Goal: Task Accomplishment & Management: Manage account settings

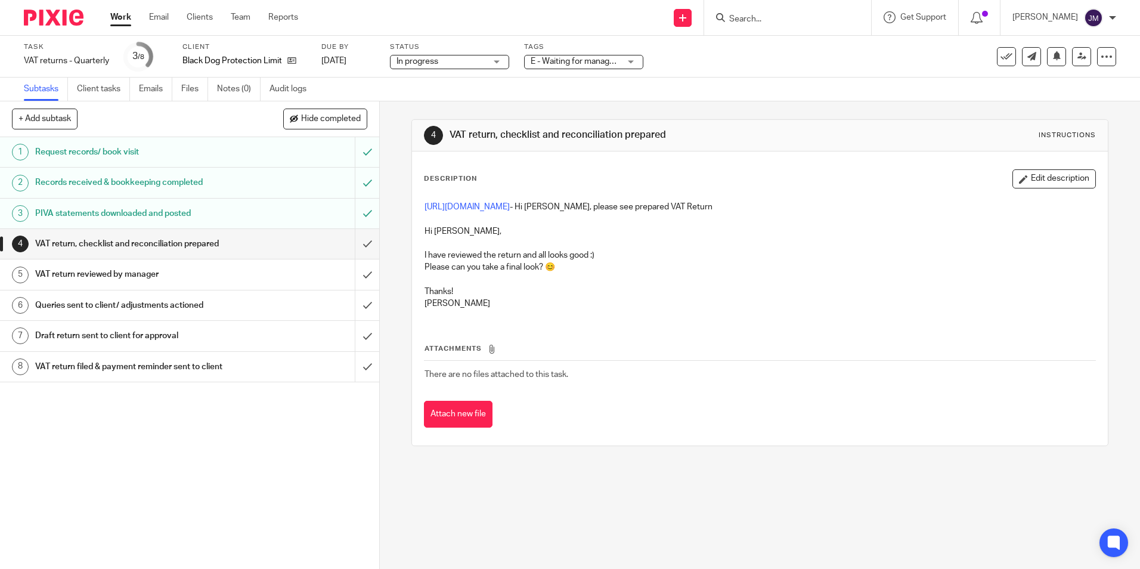
click at [560, 202] on p "https://cloudimanage.com/work/link/f/LLP!10411259 - Hi Josie, please see prepar…" at bounding box center [759, 207] width 670 height 12
click at [510, 209] on link "https://cloudimanage.com/work/link/f/LLP!10411259" at bounding box center [466, 207] width 85 height 8
click at [357, 244] on input "submit" at bounding box center [189, 244] width 379 height 30
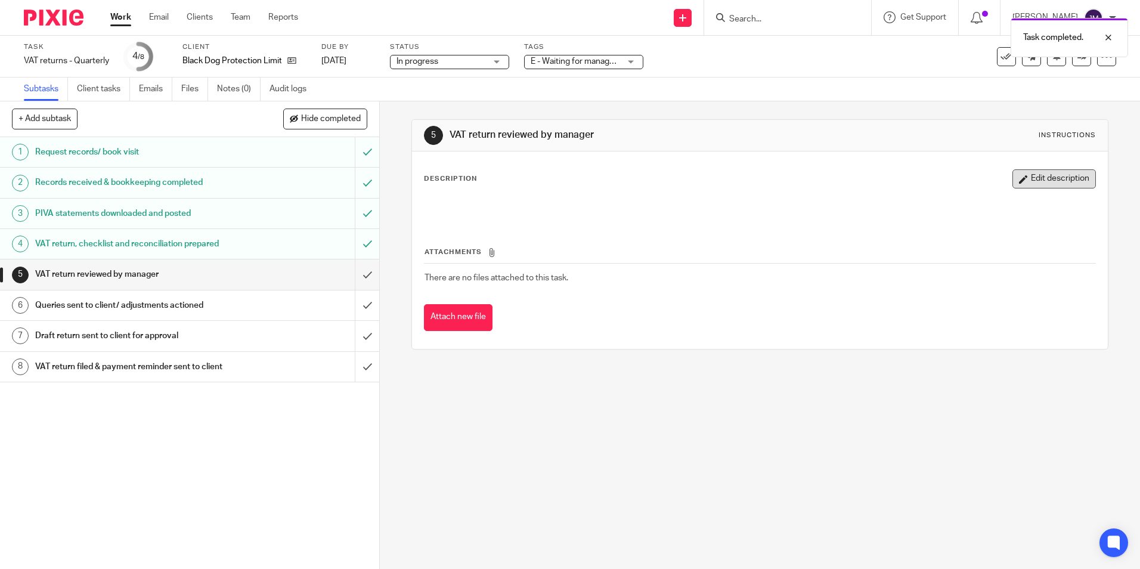
click at [1027, 180] on button "Edit description" at bounding box center [1053, 178] width 83 height 19
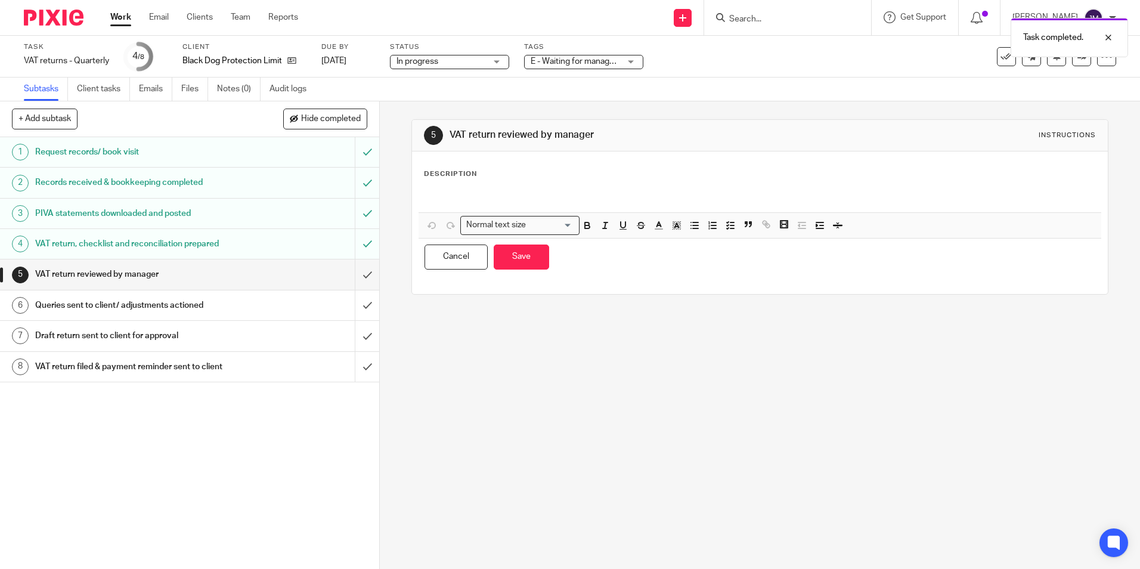
click at [498, 187] on div "Normal text size Loading... Remove Edit Insert new video Copy and paste the vid…" at bounding box center [759, 230] width 683 height 91
click at [494, 188] on div at bounding box center [760, 198] width 682 height 27
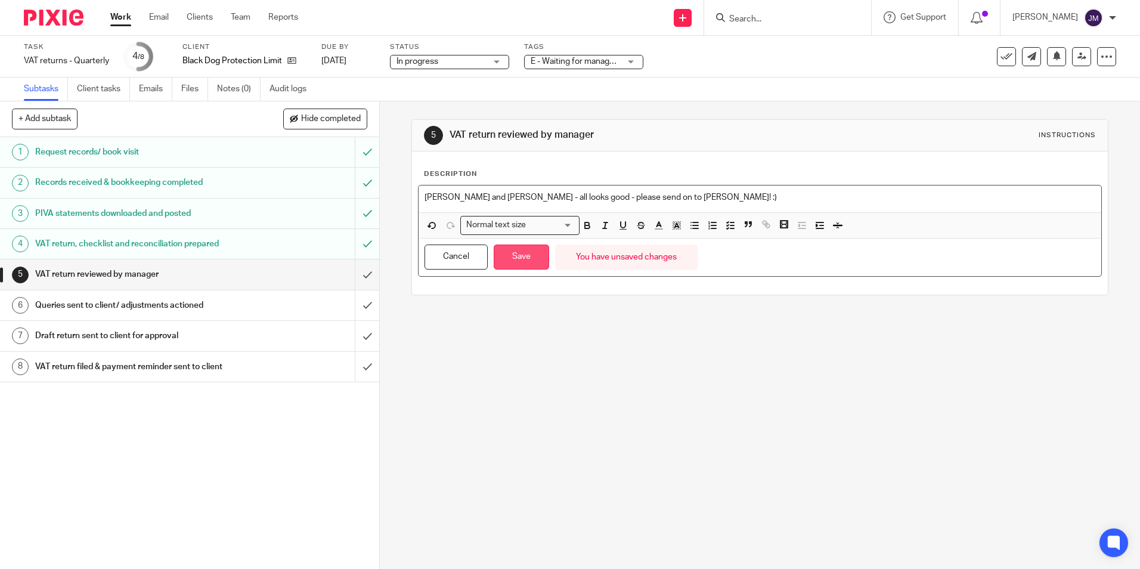
click at [519, 252] on button "Save" at bounding box center [521, 257] width 55 height 26
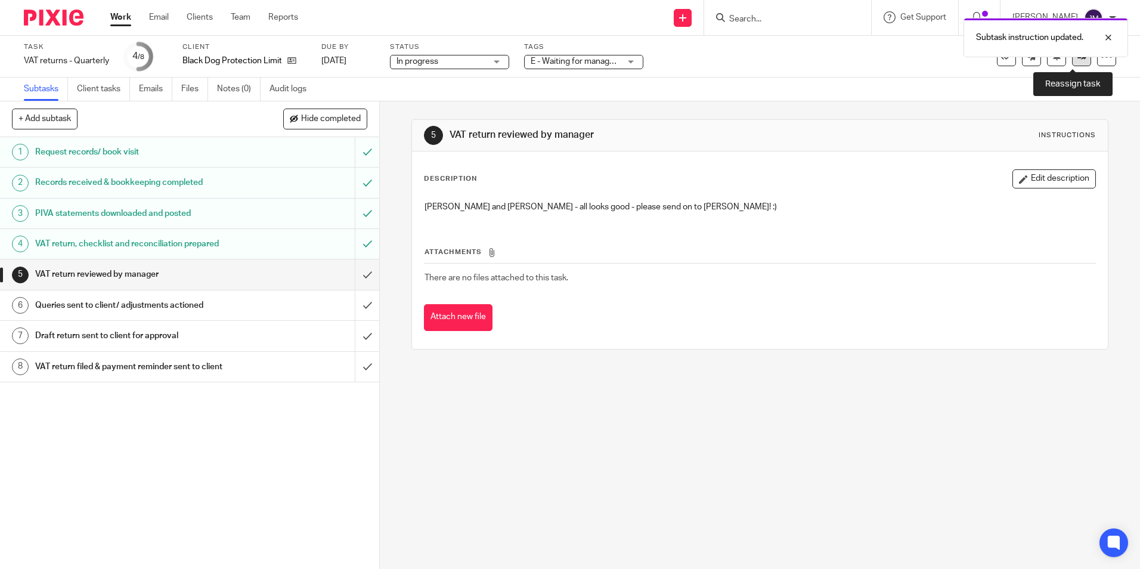
click at [1072, 61] on link at bounding box center [1081, 56] width 19 height 19
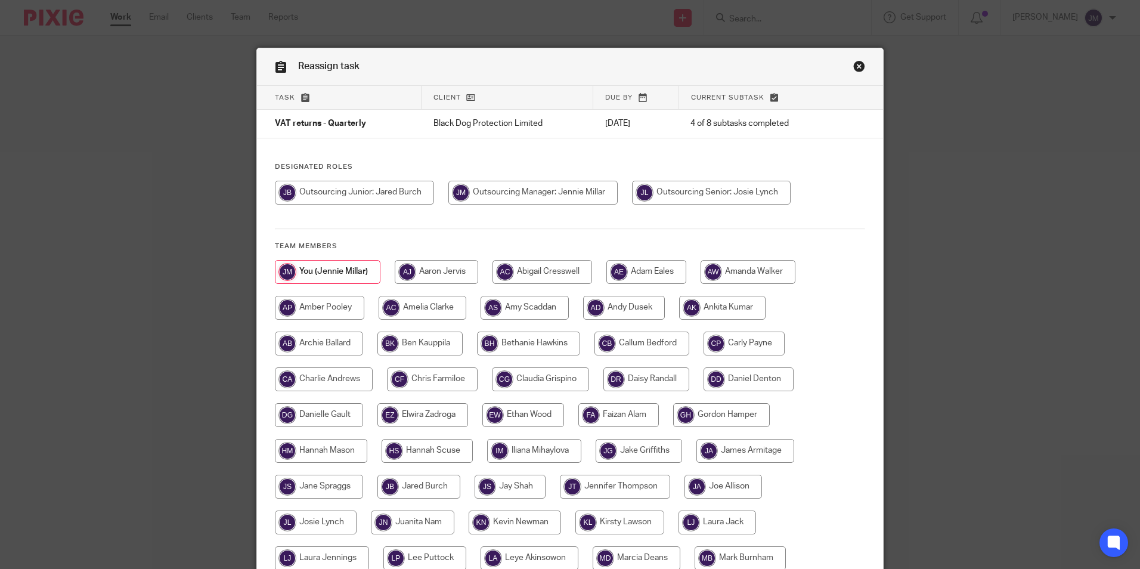
click at [715, 184] on input "radio" at bounding box center [711, 193] width 159 height 24
radio input "true"
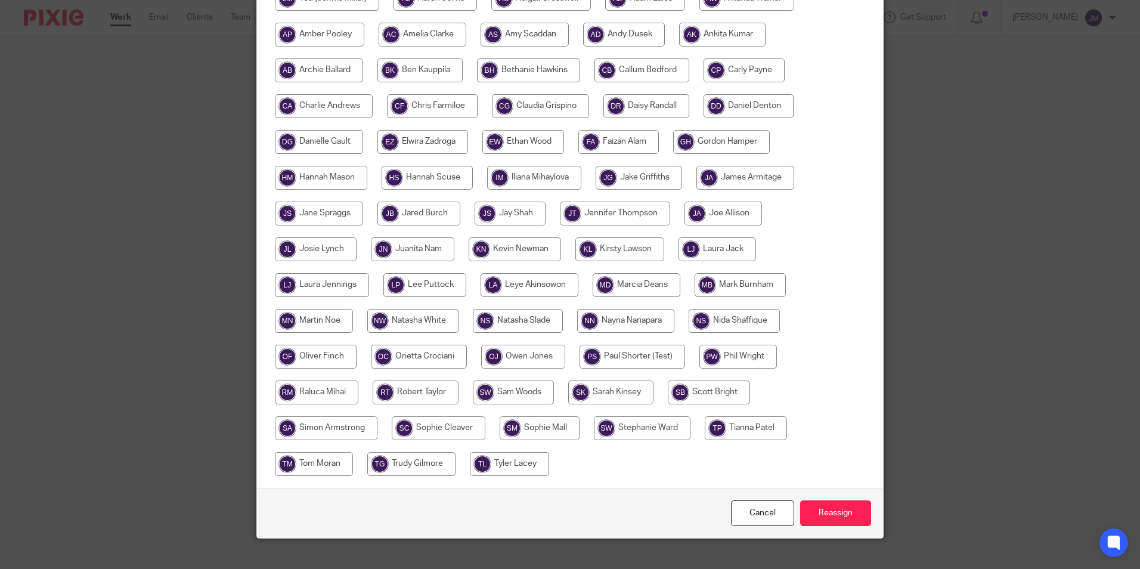
scroll to position [290, 0]
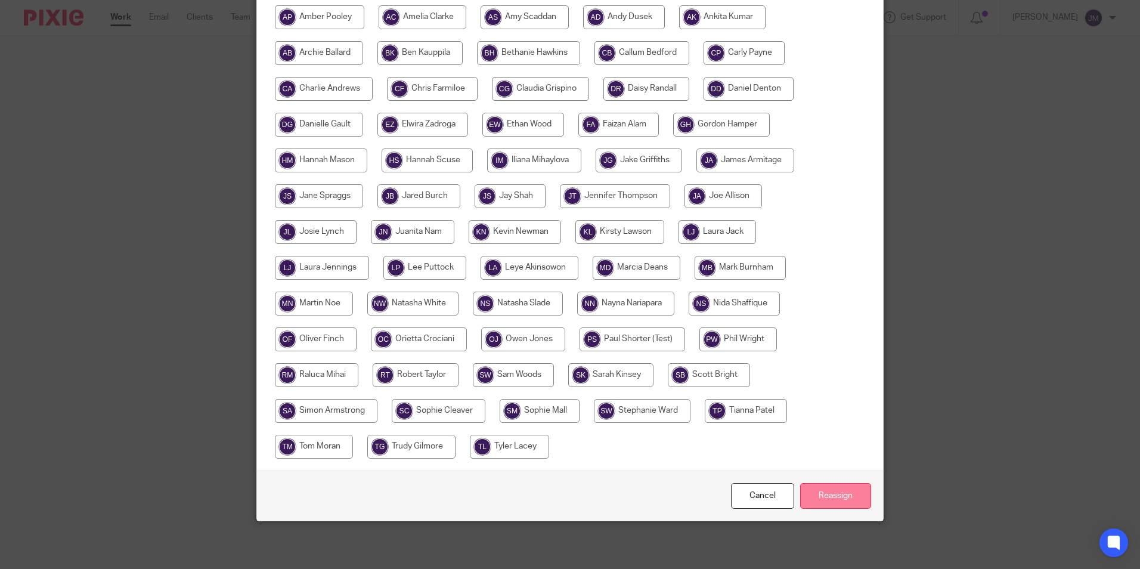
click at [853, 492] on input "Reassign" at bounding box center [835, 496] width 71 height 26
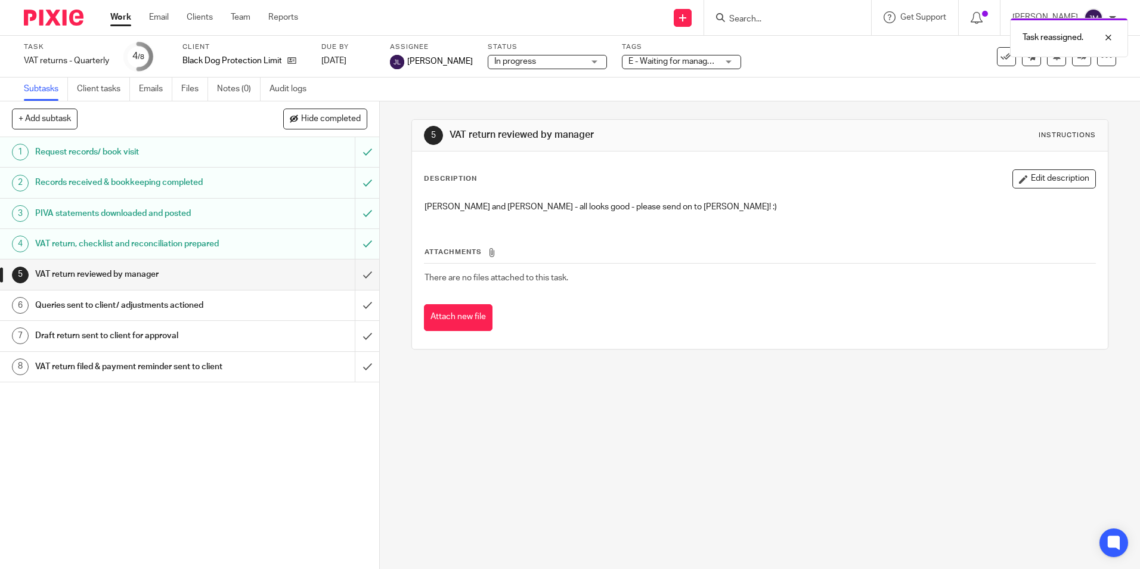
click at [691, 57] on div "Task reassigned." at bounding box center [849, 34] width 558 height 45
click at [700, 64] on div "E - Waiting for manager review/approval" at bounding box center [681, 62] width 119 height 14
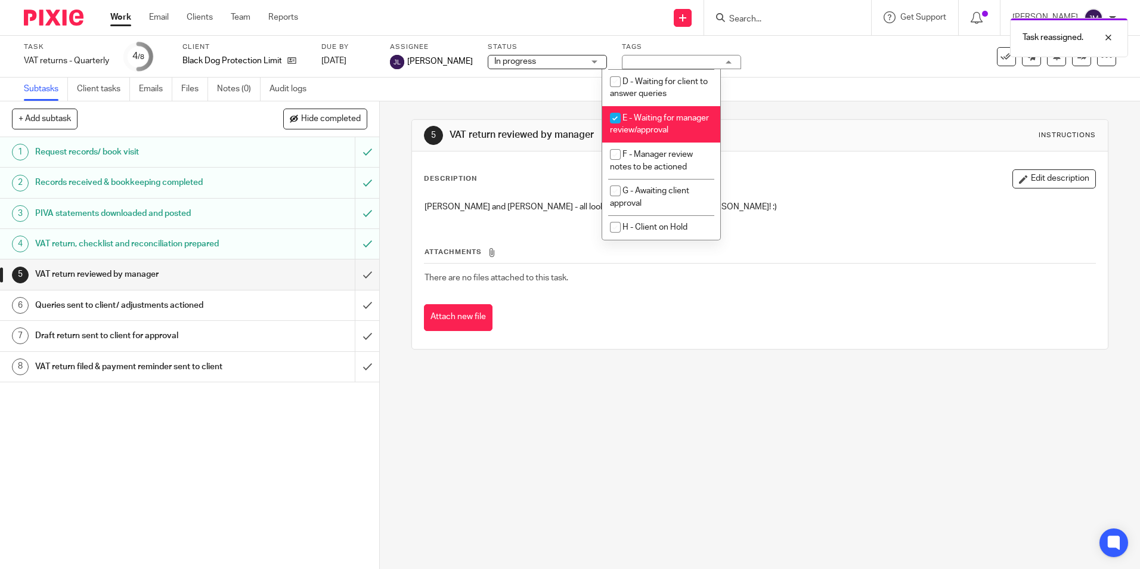
scroll to position [120, 0]
click at [666, 168] on span "F - Manager review notes to be actioned" at bounding box center [651, 160] width 83 height 21
checkbox input "true"
click at [665, 116] on li "E - Waiting for manager review/approval" at bounding box center [661, 124] width 118 height 36
checkbox input "false"
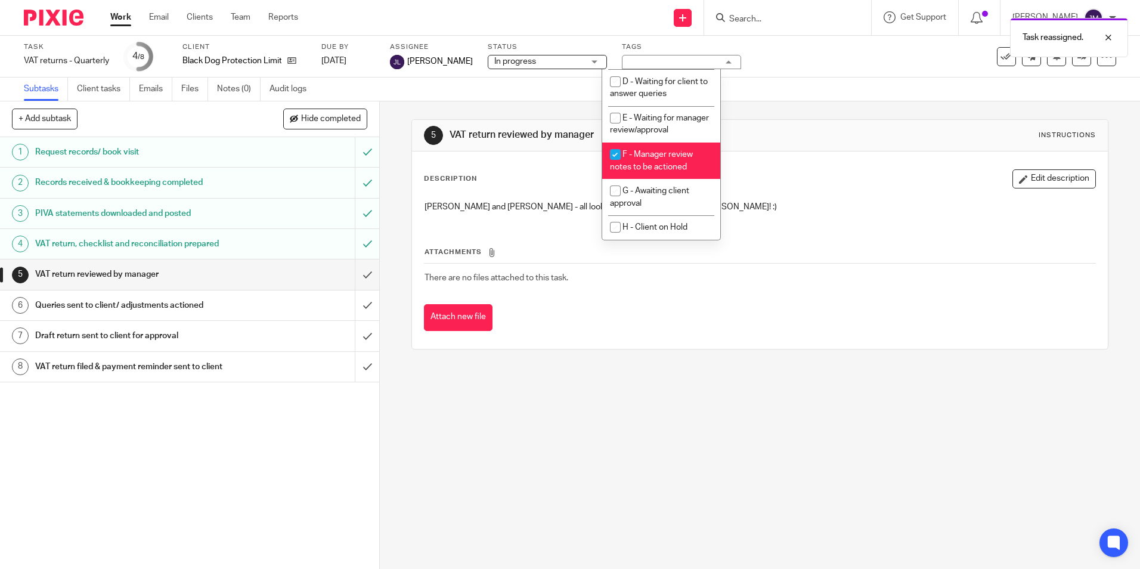
click at [714, 358] on div "5 VAT return reviewed by manager Instructions Description Edit description Josi…" at bounding box center [759, 234] width 696 height 266
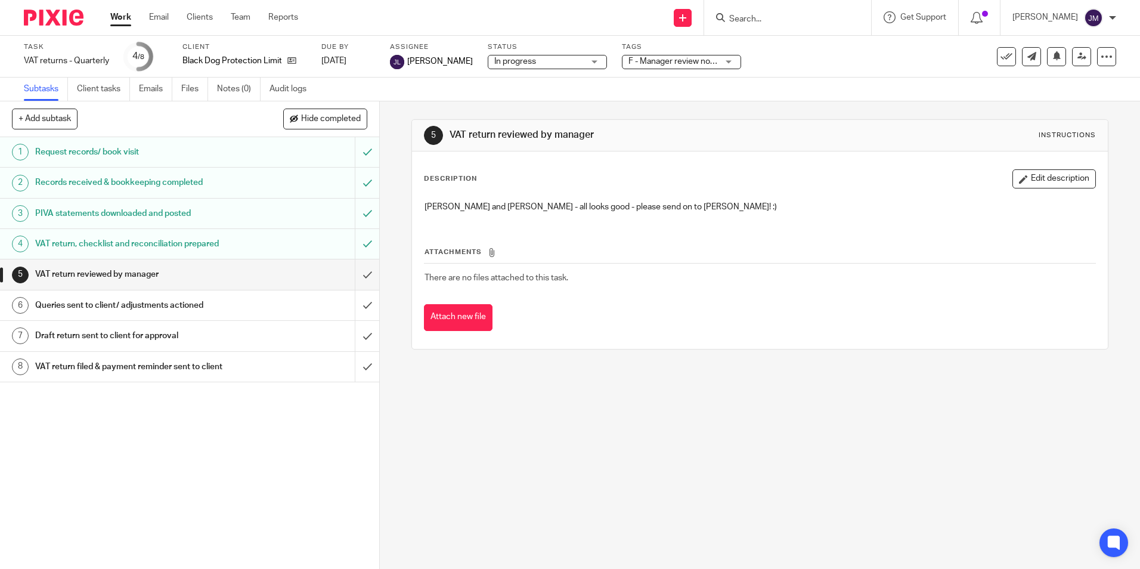
click at [116, 17] on link "Work" at bounding box center [120, 17] width 21 height 12
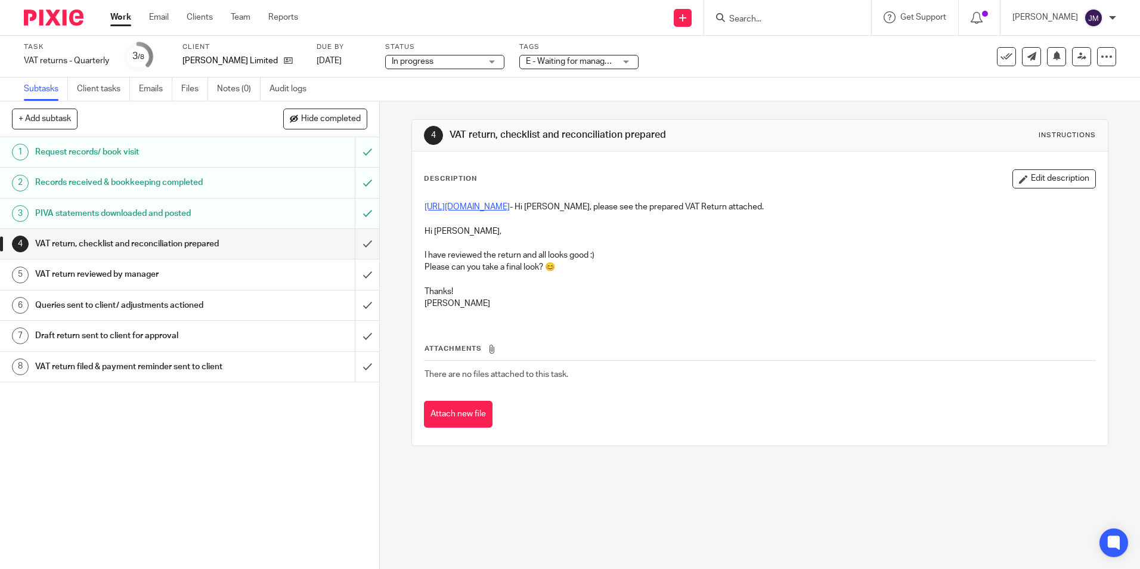
click at [510, 209] on link "https://cloudimanage.com/work/link/f/LLP!10113542" at bounding box center [466, 207] width 85 height 8
